Goal: Information Seeking & Learning: Learn about a topic

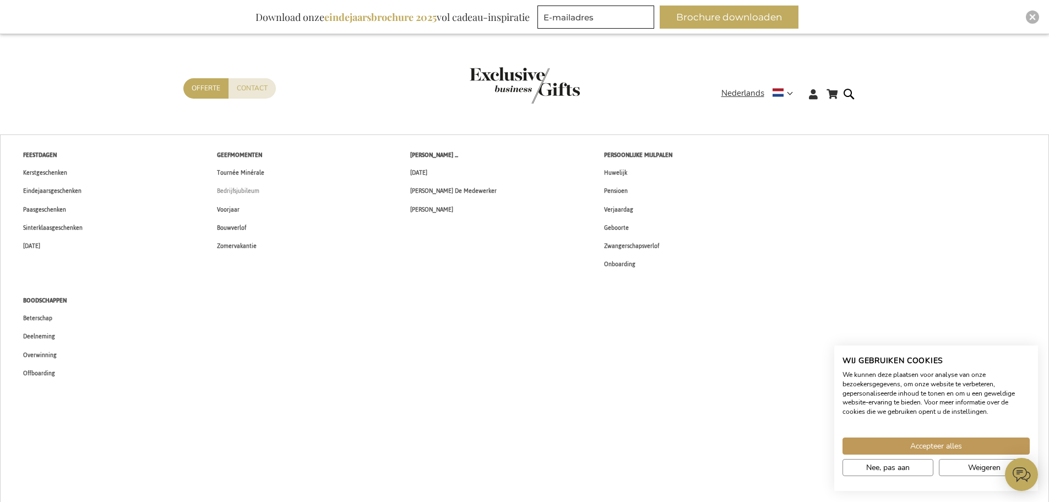
click at [252, 190] on span "Bedrijfsjubileum" at bounding box center [238, 191] width 42 height 12
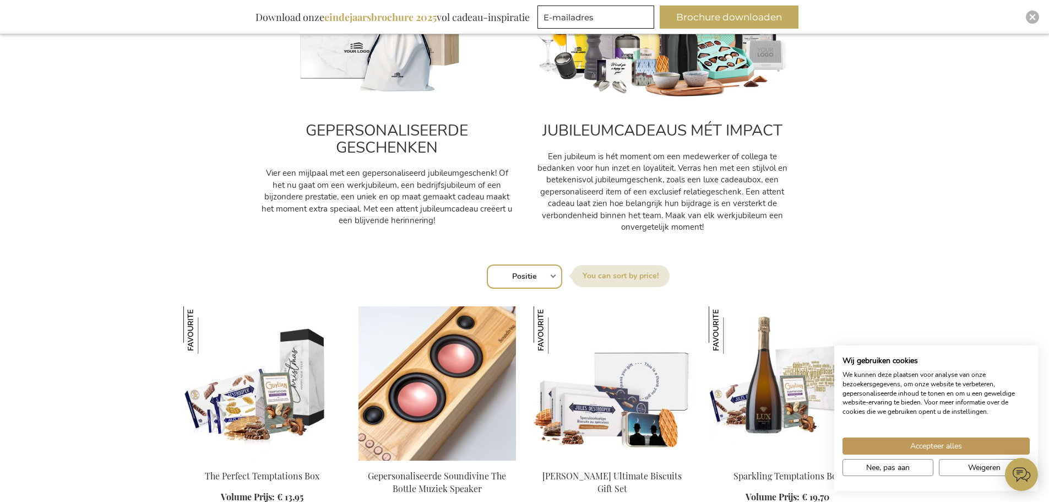
scroll to position [716, 0]
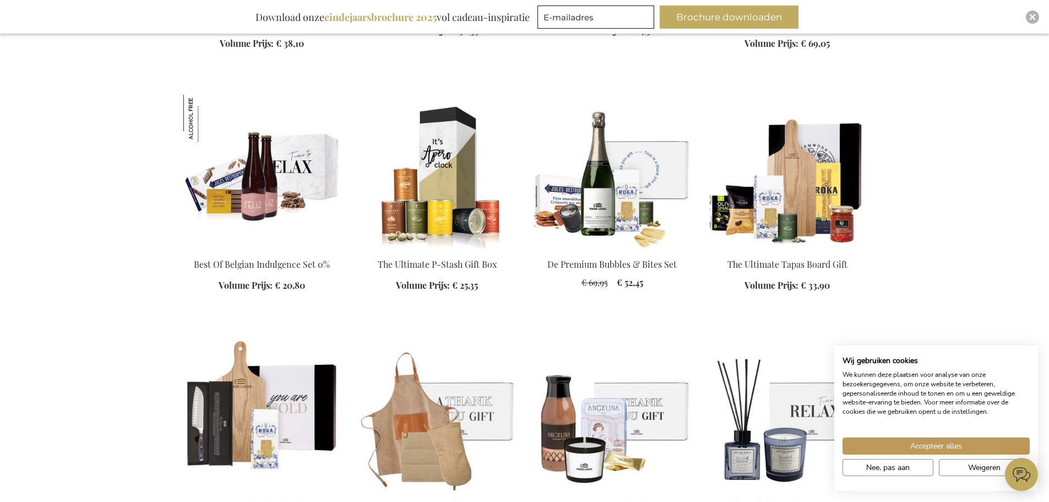
scroll to position [2974, 0]
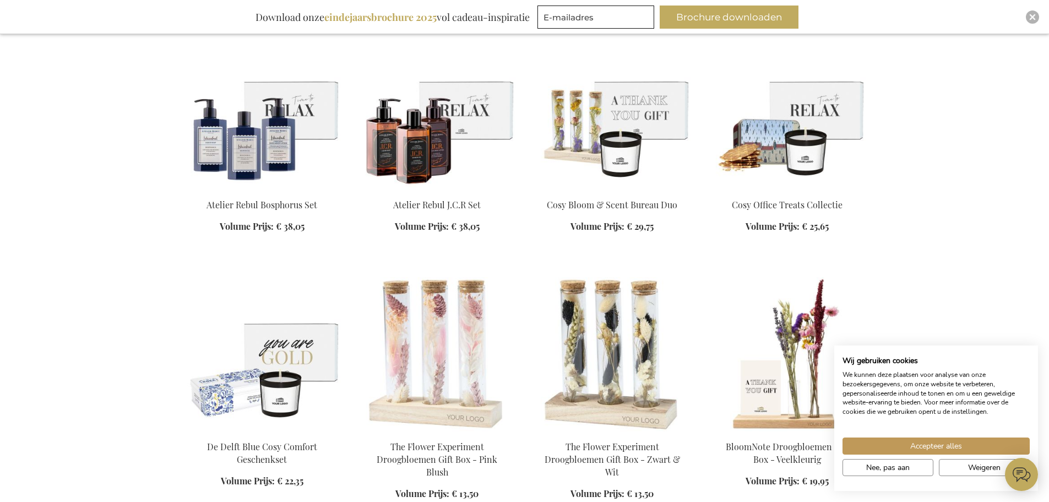
scroll to position [3634, 0]
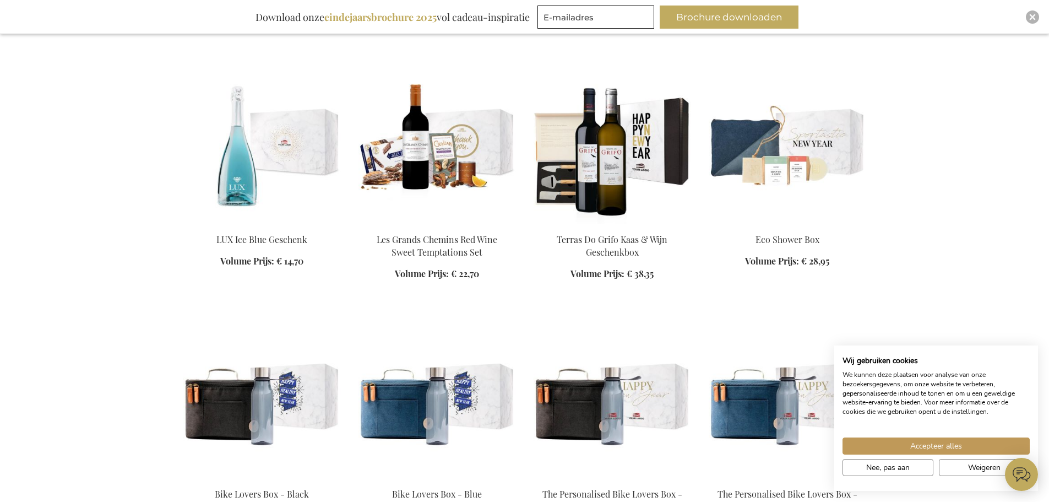
scroll to position [8260, 0]
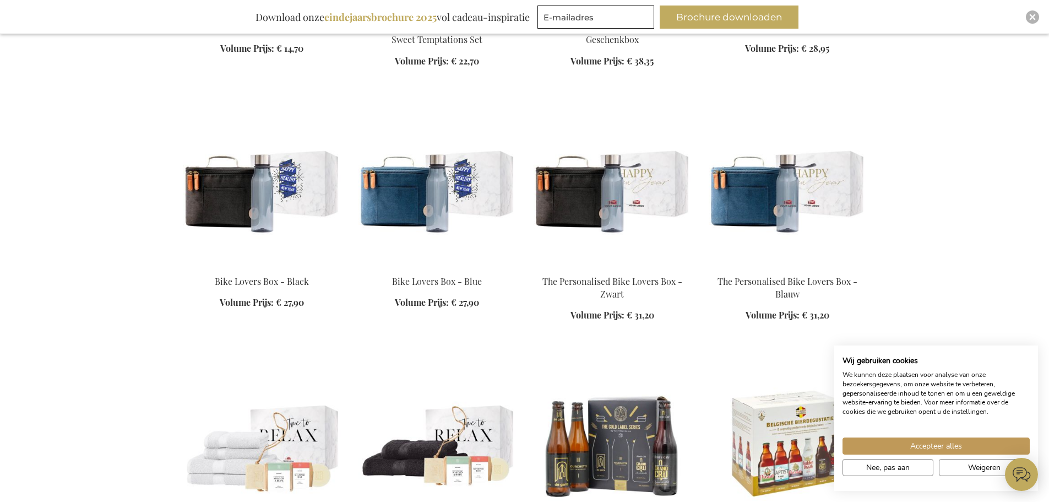
scroll to position [8425, 0]
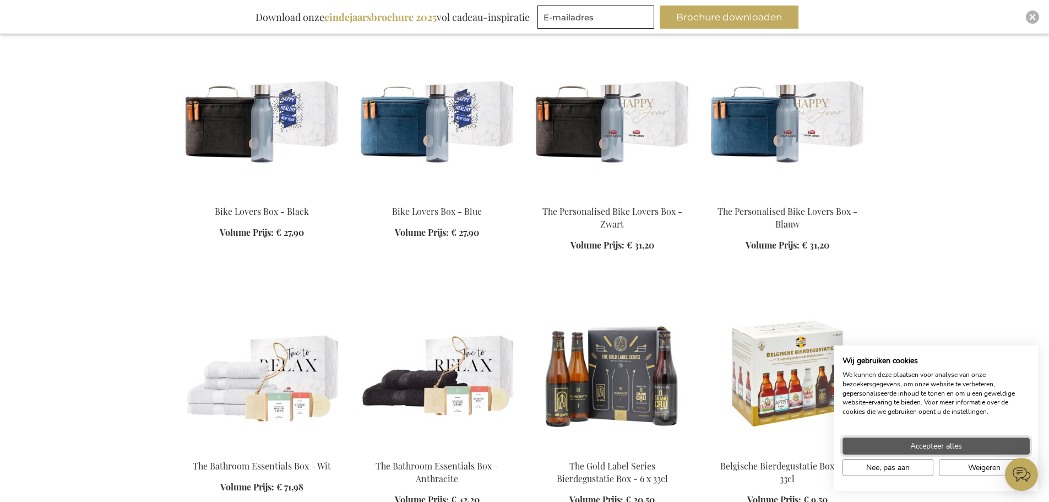
click at [938, 443] on span "Accepteer alles" at bounding box center [936, 446] width 52 height 12
